Goal: Transaction & Acquisition: Subscribe to service/newsletter

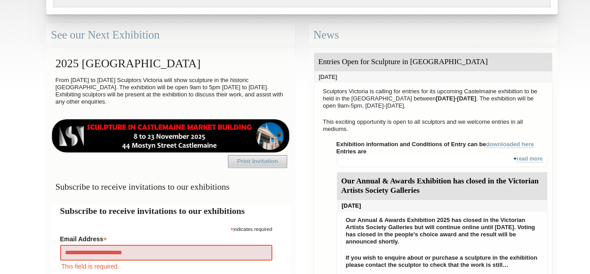
type input "**********"
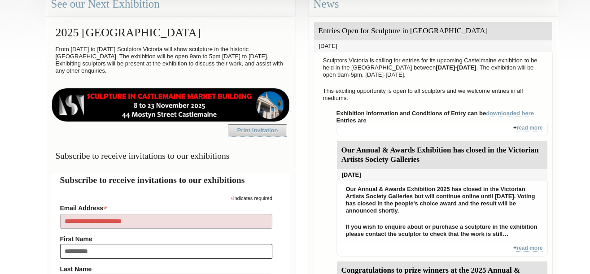
type input "**********"
type input "*****"
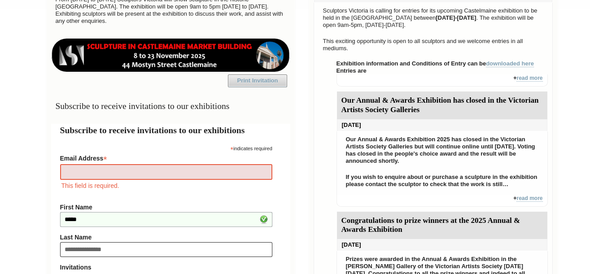
type input "**********"
